Goal: Transaction & Acquisition: Purchase product/service

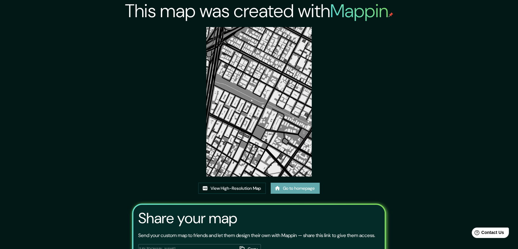
click at [294, 188] on link "Go to homepage" at bounding box center [295, 187] width 49 height 11
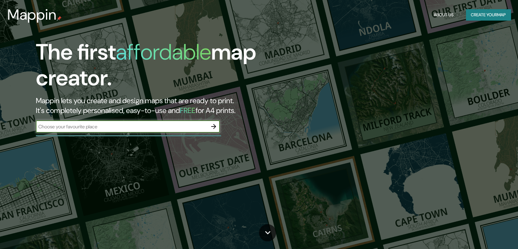
drag, startPoint x: 0, startPoint y: 0, endPoint x: 150, endPoint y: 129, distance: 197.6
click at [150, 134] on div "The first affordable map creator. Mappin lets you create and design maps that a…" at bounding box center [165, 88] width 311 height 99
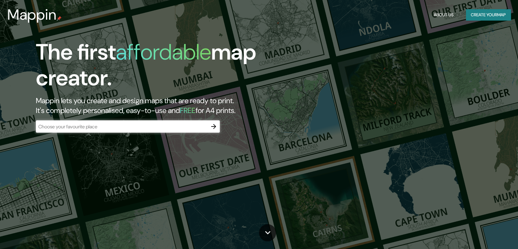
click at [150, 129] on input "text" at bounding box center [122, 126] width 172 height 7
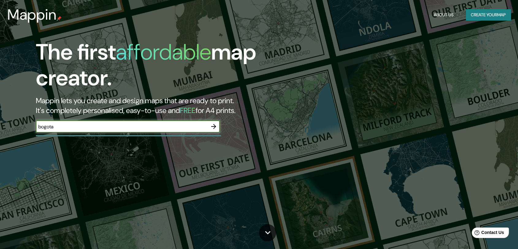
type input "bogota"
click at [217, 124] on icon "button" at bounding box center [213, 126] width 7 height 7
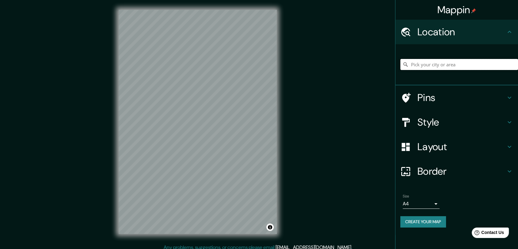
click at [438, 64] on input "Pick your city or area" at bounding box center [459, 64] width 118 height 11
type input "[GEOGRAPHIC_DATA], [GEOGRAPHIC_DATA]"
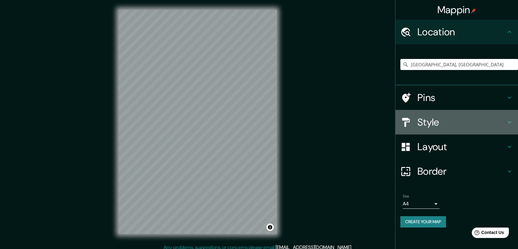
click at [451, 120] on h4 "Style" at bounding box center [462, 122] width 88 height 12
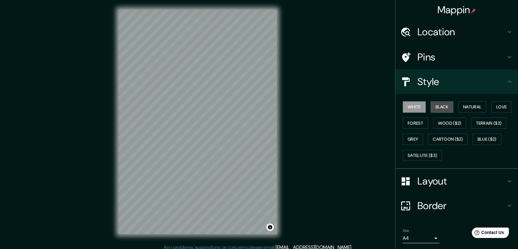
click at [433, 107] on button "Black" at bounding box center [442, 106] width 23 height 11
click at [404, 121] on button "Forest" at bounding box center [415, 122] width 25 height 11
click at [409, 138] on button "Grey" at bounding box center [413, 138] width 20 height 11
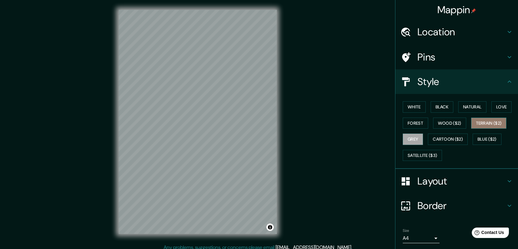
click at [481, 121] on button "Terrain ($2)" at bounding box center [489, 122] width 36 height 11
click at [495, 106] on button "Love" at bounding box center [502, 106] width 20 height 11
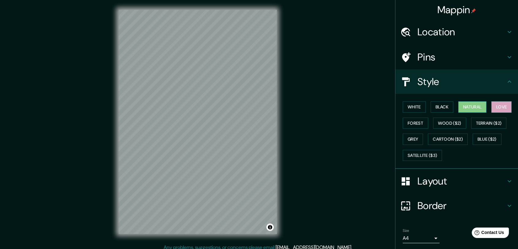
click at [474, 106] on button "Natural" at bounding box center [472, 106] width 28 height 11
click at [437, 106] on button "Black" at bounding box center [442, 106] width 23 height 11
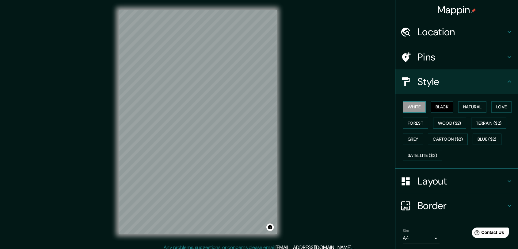
click at [406, 107] on button "White" at bounding box center [414, 106] width 23 height 11
click at [182, 132] on div at bounding box center [181, 133] width 5 height 5
click at [469, 105] on button "Natural" at bounding box center [472, 106] width 28 height 11
click at [174, 113] on div at bounding box center [173, 110] width 5 height 5
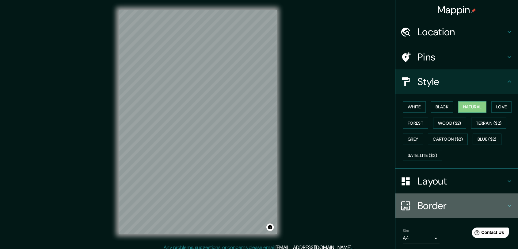
click at [434, 209] on h4 "Border" at bounding box center [462, 205] width 88 height 12
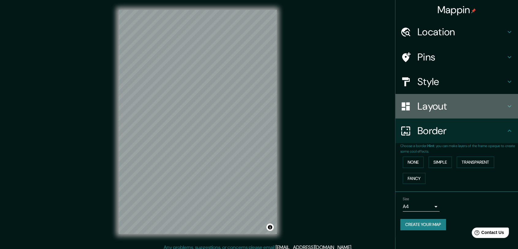
click at [432, 116] on div "Layout" at bounding box center [457, 106] width 123 height 25
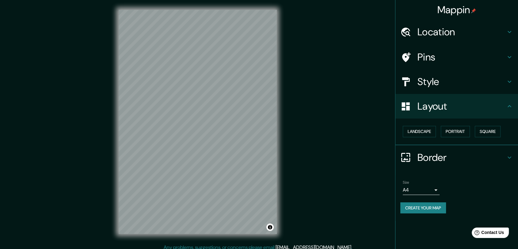
click at [454, 113] on div "Layout" at bounding box center [457, 106] width 123 height 25
click at [433, 186] on body "Mappin Location Bogotá, Colombia Bogotá Colombia Cajicá Cundinamarca, Colombia …" at bounding box center [259, 124] width 518 height 249
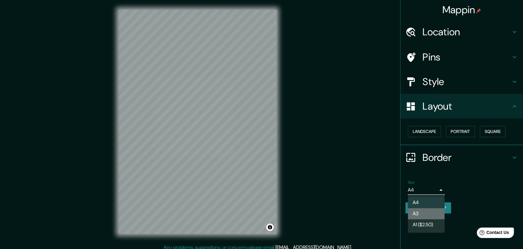
click at [422, 214] on li "A3" at bounding box center [426, 213] width 37 height 11
click at [428, 191] on body "Mappin Location Bogotá, Colombia Bogotá Colombia Cajicá Cundinamarca, Colombia …" at bounding box center [261, 124] width 523 height 249
click at [427, 199] on li "A4" at bounding box center [426, 202] width 37 height 11
click at [429, 192] on body "Mappin Location Bogotá, Colombia Bogotá Colombia Cajicá Cundinamarca, Colombia …" at bounding box center [261, 124] width 523 height 249
click at [422, 211] on li "A3" at bounding box center [426, 213] width 37 height 11
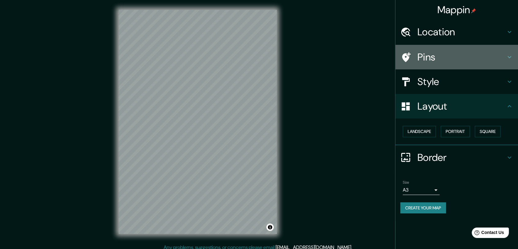
click at [459, 64] on div "Pins" at bounding box center [457, 57] width 123 height 25
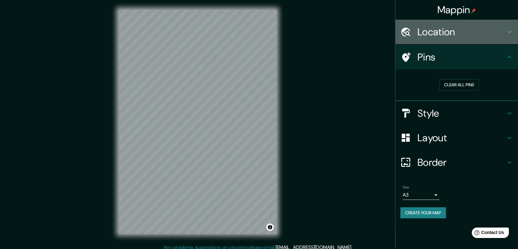
click at [471, 30] on h4 "Location" at bounding box center [462, 32] width 88 height 12
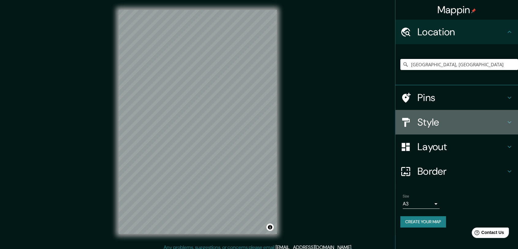
click at [440, 128] on h4 "Style" at bounding box center [462, 122] width 88 height 12
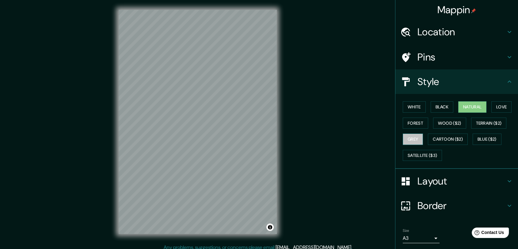
click at [403, 133] on button "Grey" at bounding box center [413, 138] width 20 height 11
click at [410, 123] on button "Forest" at bounding box center [415, 122] width 25 height 11
click at [411, 136] on button "Grey" at bounding box center [413, 138] width 20 height 11
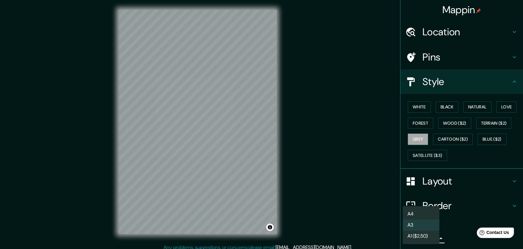
click at [431, 238] on body "Mappin Location Bogotá, Colombia Bogotá Colombia Cajicá Cundinamarca, Colombia …" at bounding box center [261, 124] width 523 height 249
click at [427, 216] on li "A4" at bounding box center [421, 213] width 37 height 11
type input "single"
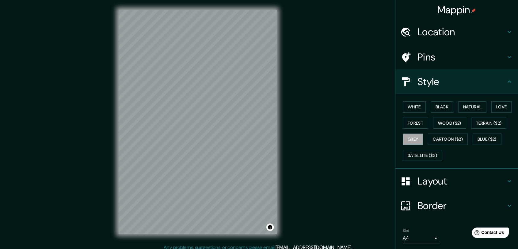
scroll to position [20, 0]
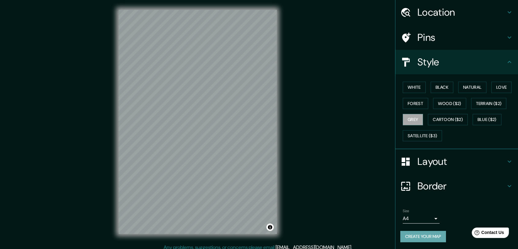
click at [423, 233] on button "Create your map" at bounding box center [423, 236] width 46 height 11
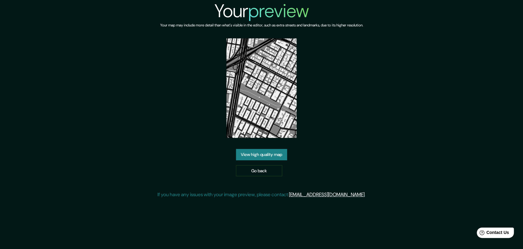
click at [260, 153] on link "View high quality map" at bounding box center [261, 154] width 51 height 11
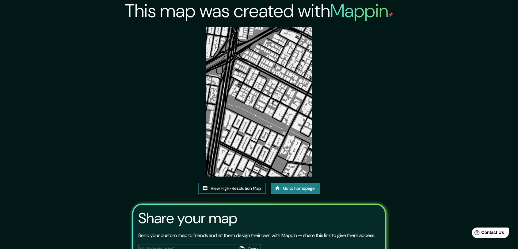
click at [213, 190] on link "View High-Resolution Map" at bounding box center [231, 187] width 67 height 11
click at [295, 190] on link "Go to homepage" at bounding box center [295, 187] width 49 height 11
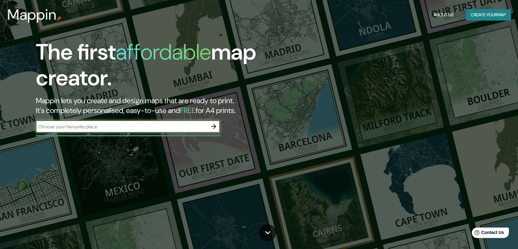
click at [135, 126] on input "text" at bounding box center [122, 126] width 172 height 7
type input "BOGOTA"
click at [214, 125] on icon "button" at bounding box center [213, 126] width 5 height 5
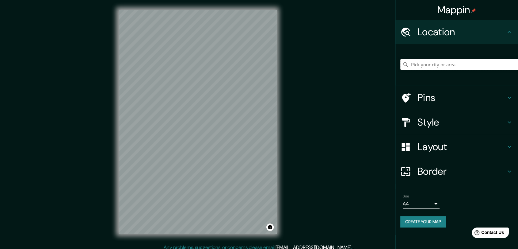
click at [429, 67] on input "Pick your city or area" at bounding box center [459, 64] width 118 height 11
type input "[GEOGRAPHIC_DATA], [GEOGRAPHIC_DATA]"
click at [198, 135] on div at bounding box center [199, 134] width 5 height 5
click at [206, 168] on div at bounding box center [206, 167] width 5 height 5
click at [205, 167] on div at bounding box center [207, 168] width 5 height 5
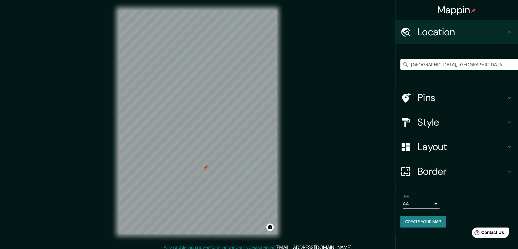
click at [205, 167] on div at bounding box center [205, 167] width 5 height 5
click at [421, 220] on button "Create your map" at bounding box center [423, 221] width 46 height 11
click at [454, 64] on input "[GEOGRAPHIC_DATA], [GEOGRAPHIC_DATA]" at bounding box center [459, 64] width 118 height 11
click at [449, 67] on input "[GEOGRAPHIC_DATA], [GEOGRAPHIC_DATA]" at bounding box center [459, 64] width 118 height 11
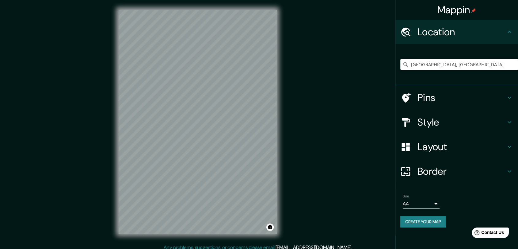
click at [449, 67] on input "[GEOGRAPHIC_DATA], [GEOGRAPHIC_DATA]" at bounding box center [459, 64] width 118 height 11
click at [450, 67] on input "Pick your city or area" at bounding box center [459, 64] width 118 height 11
type input "[GEOGRAPHIC_DATA], [GEOGRAPHIC_DATA]"
